Goal: Navigation & Orientation: Find specific page/section

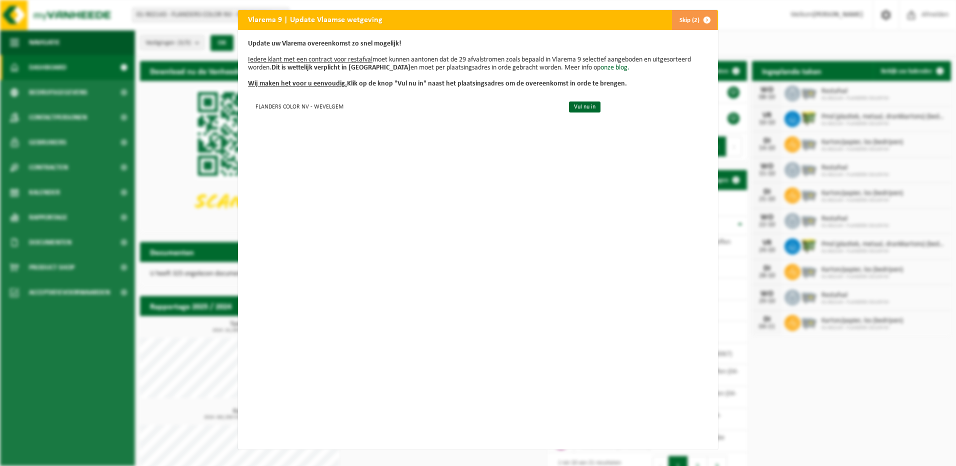
click at [708, 22] on span "button" at bounding box center [707, 20] width 20 height 20
click at [697, 22] on span "button" at bounding box center [707, 20] width 20 height 20
click at [697, 16] on span "button" at bounding box center [707, 20] width 20 height 20
